Goal: Navigation & Orientation: Find specific page/section

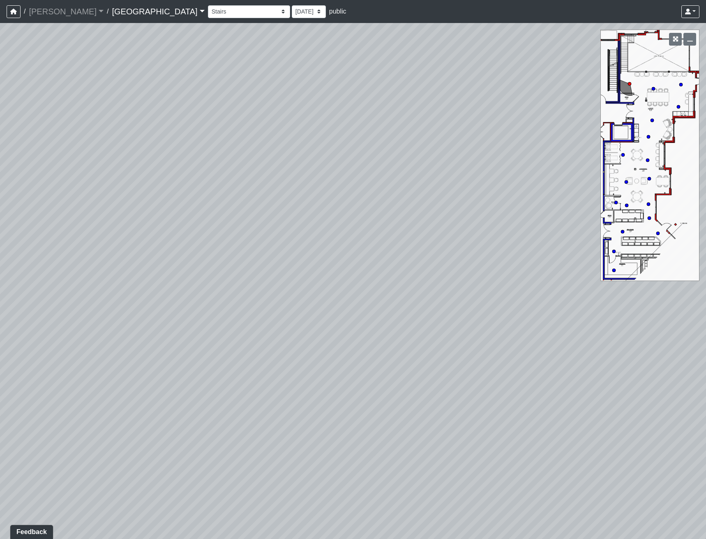
drag, startPoint x: 406, startPoint y: 362, endPoint x: 117, endPoint y: 407, distance: 292.8
click at [117, 407] on div "Loading... Reception Desk Loading... Lobby Loading... Landing Loading... Entry …" at bounding box center [353, 281] width 706 height 516
drag, startPoint x: 249, startPoint y: 305, endPoint x: 371, endPoint y: 305, distance: 121.2
click at [371, 305] on div "Loading... Reception Desk Loading... Lobby Loading... Landing Loading... Entry …" at bounding box center [353, 281] width 706 height 516
drag, startPoint x: 232, startPoint y: 449, endPoint x: 236, endPoint y: 390, distance: 59.3
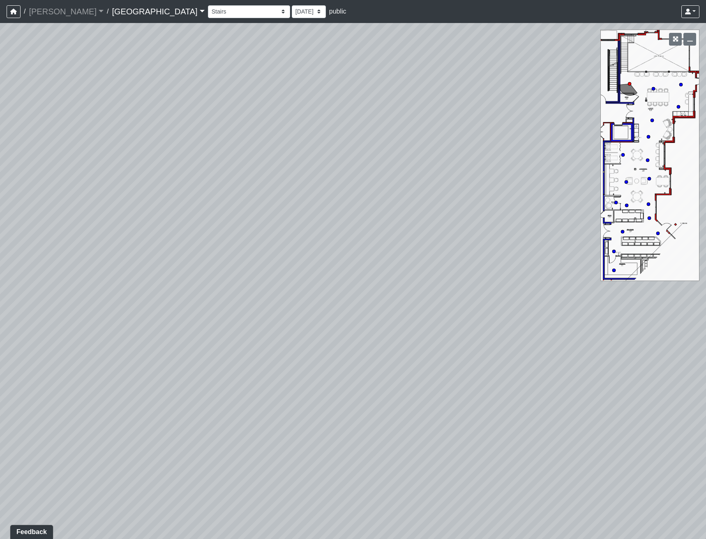
click at [236, 390] on div "Loading... Reception Desk Loading... Lobby Loading... Landing Loading... Entry …" at bounding box center [353, 281] width 706 height 516
drag, startPoint x: 551, startPoint y: 307, endPoint x: 63, endPoint y: 273, distance: 488.9
click at [63, 273] on div "Loading... Reception Desk Loading... Lobby Loading... Landing Loading... Entry …" at bounding box center [353, 281] width 706 height 516
drag, startPoint x: 397, startPoint y: 358, endPoint x: 309, endPoint y: 417, distance: 105.9
click at [309, 417] on div "Loading... Reception Desk Loading... Lobby Loading... Landing Loading... Entry …" at bounding box center [353, 281] width 706 height 516
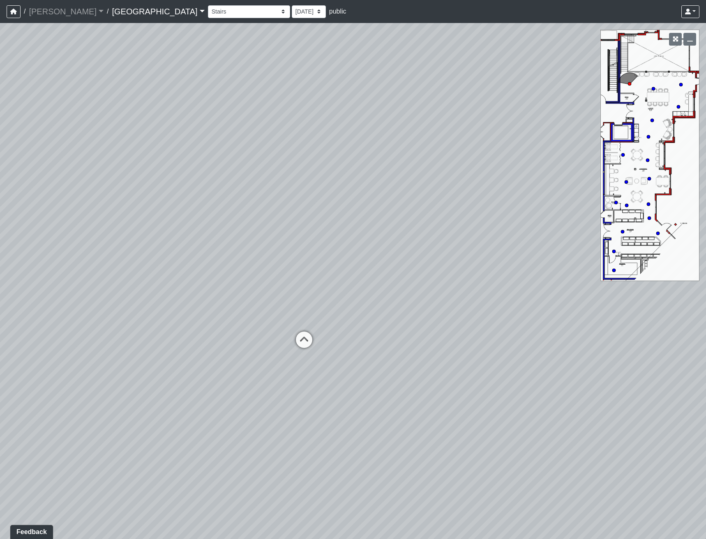
drag, startPoint x: 300, startPoint y: 363, endPoint x: 143, endPoint y: 380, distance: 158.3
click at [143, 380] on div "Loading... Reception Desk Loading... Lobby Loading... Landing Loading... Entry …" at bounding box center [353, 281] width 706 height 516
drag, startPoint x: 449, startPoint y: 367, endPoint x: 126, endPoint y: 423, distance: 327.7
click at [126, 423] on div "Loading... Reception Desk Loading... Lobby Loading... Landing Loading... Entry …" at bounding box center [353, 281] width 706 height 516
drag, startPoint x: 355, startPoint y: 390, endPoint x: 55, endPoint y: 340, distance: 304.2
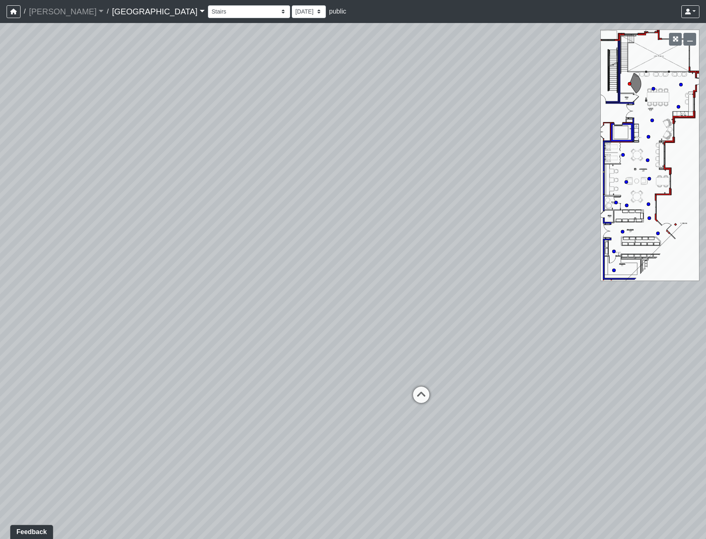
click at [55, 340] on div "Loading... Reception Desk Loading... Lobby Loading... Landing Loading... Entry …" at bounding box center [353, 281] width 706 height 516
click at [322, 384] on icon at bounding box center [323, 391] width 25 height 25
select select "kbp9PzXBoZqeTV6GsfDskq"
drag, startPoint x: 173, startPoint y: 354, endPoint x: 453, endPoint y: 380, distance: 281.4
click at [447, 379] on div "Loading... Reception Desk Loading... Lobby Loading... Landing Loading... Entry …" at bounding box center [353, 281] width 706 height 516
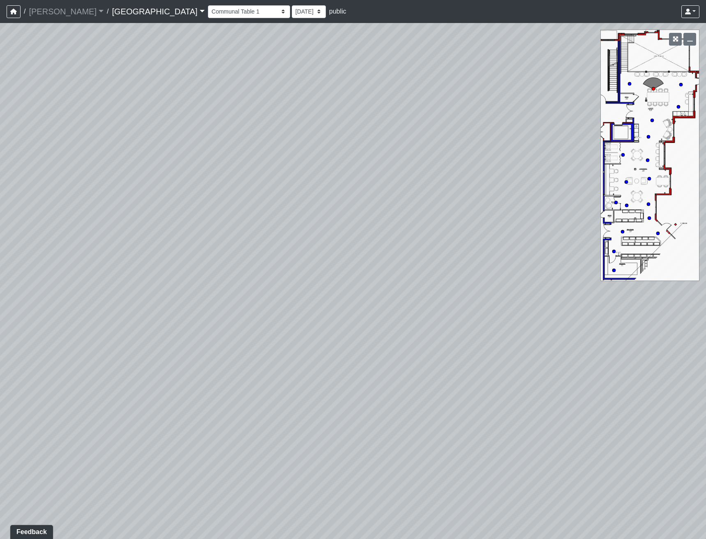
drag, startPoint x: 198, startPoint y: 355, endPoint x: 463, endPoint y: 321, distance: 266.8
click at [463, 321] on div "Loading... Reception Desk Loading... Lobby Loading... Landing Loading... Entry …" at bounding box center [353, 281] width 706 height 516
drag, startPoint x: 333, startPoint y: 314, endPoint x: 541, endPoint y: 306, distance: 207.6
click at [541, 308] on div "Loading... Reception Desk Loading... Lobby Loading... Landing Loading... Entry …" at bounding box center [353, 281] width 706 height 516
drag, startPoint x: 431, startPoint y: 330, endPoint x: 189, endPoint y: 264, distance: 251.3
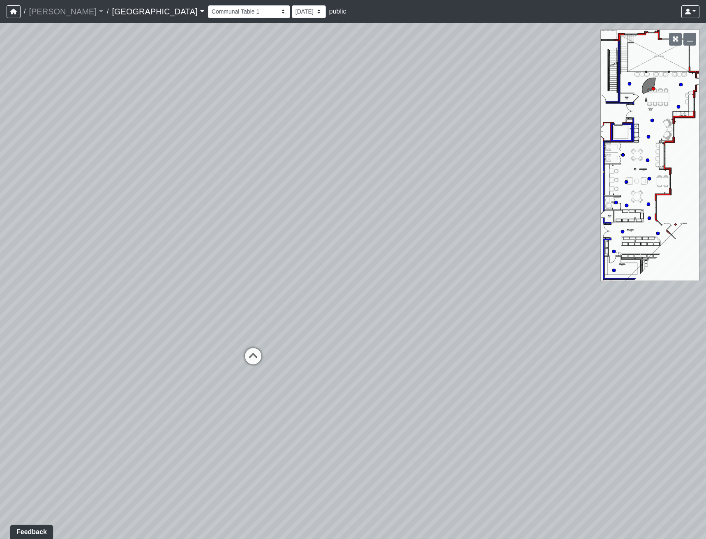
click at [189, 264] on div "Loading... Reception Desk Loading... Lobby Loading... Landing Loading... Entry …" at bounding box center [353, 281] width 706 height 516
drag, startPoint x: 342, startPoint y: 258, endPoint x: 655, endPoint y: 286, distance: 313.9
click at [655, 286] on div "Loading... Reception Desk Loading... Lobby Loading... Landing Loading... Entry …" at bounding box center [353, 281] width 706 height 516
drag, startPoint x: 357, startPoint y: 303, endPoint x: 280, endPoint y: 288, distance: 78.2
click at [280, 288] on div "Loading... Reception Desk Loading... Lobby Loading... Landing Loading... Entry …" at bounding box center [353, 281] width 706 height 516
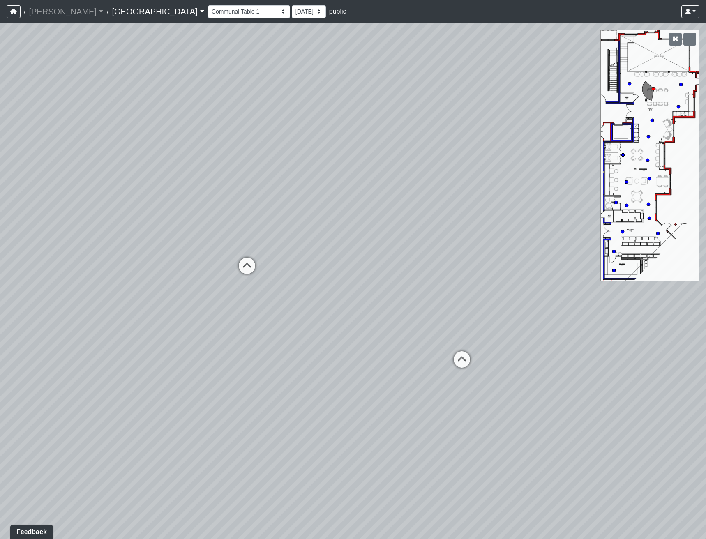
drag, startPoint x: 277, startPoint y: 374, endPoint x: 553, endPoint y: 355, distance: 276.8
click at [530, 355] on div "Loading... Reception Desk Loading... Lobby Loading... Landing Loading... Entry …" at bounding box center [353, 281] width 706 height 516
drag, startPoint x: 355, startPoint y: 346, endPoint x: -73, endPoint y: 324, distance: 429.1
click at [0, 324] on html "/ [PERSON_NAME] Loading... / [GEOGRAPHIC_DATA] [GEOGRAPHIC_DATA] Loading... [GE…" at bounding box center [353, 269] width 706 height 539
drag, startPoint x: 197, startPoint y: 328, endPoint x: 199, endPoint y: 337, distance: 9.3
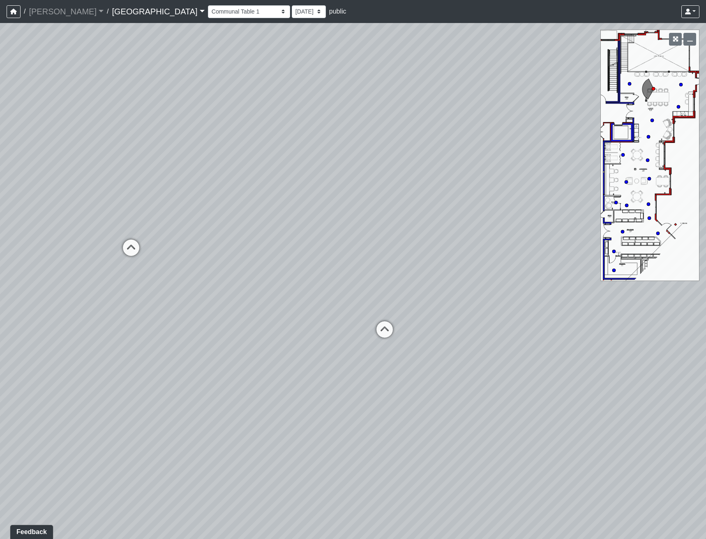
click at [199, 337] on div "Loading... Reception Desk Loading... Lobby Loading... Landing Loading... Entry …" at bounding box center [353, 281] width 706 height 516
